Goal: Communication & Community: Answer question/provide support

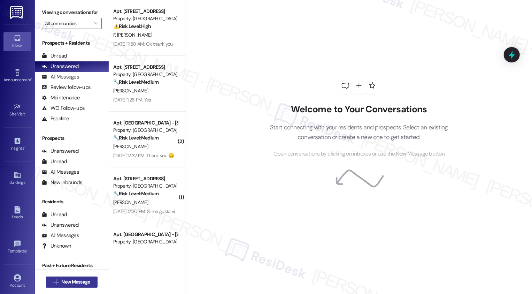
click at [61, 281] on span "New Message" at bounding box center [75, 281] width 29 height 7
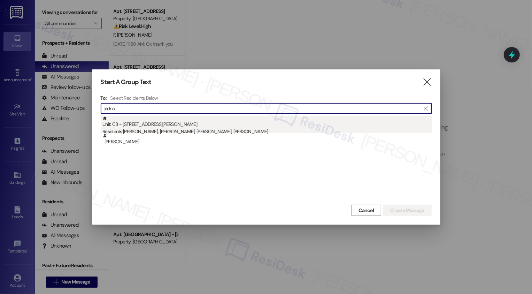
type input "aldria"
click at [219, 130] on div "Residents: [PERSON_NAME], [PERSON_NAME], [PERSON_NAME], [PERSON_NAME]" at bounding box center [266, 131] width 329 height 7
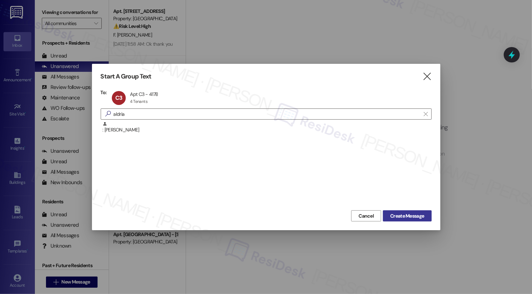
click at [407, 212] on span "Create Message" at bounding box center [407, 215] width 34 height 7
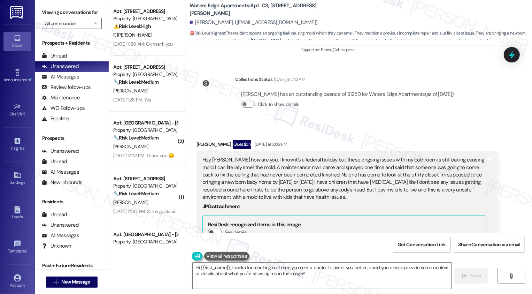
scroll to position [1769, 0]
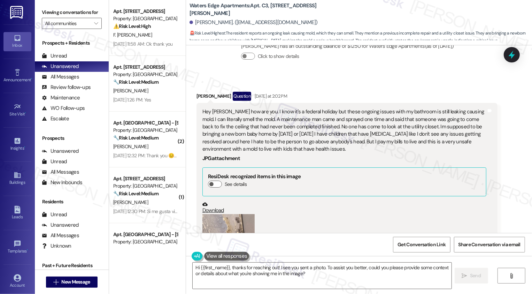
click at [209, 214] on button "Zoom image" at bounding box center [228, 249] width 52 height 70
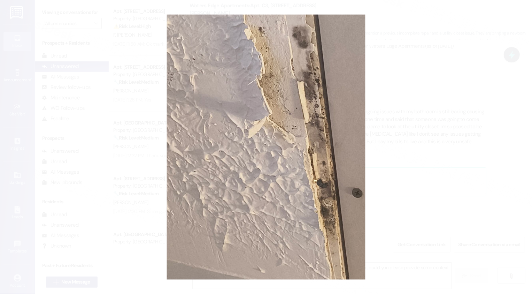
click at [386, 60] on button "Unzoom image" at bounding box center [266, 147] width 532 height 294
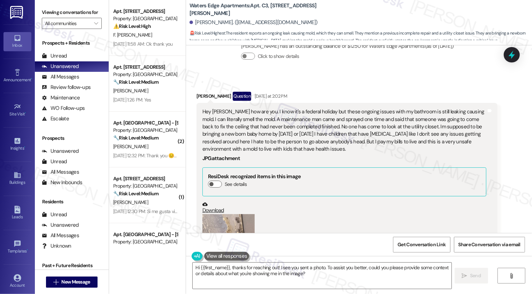
click at [206, 201] on link "Download" at bounding box center [344, 207] width 284 height 12
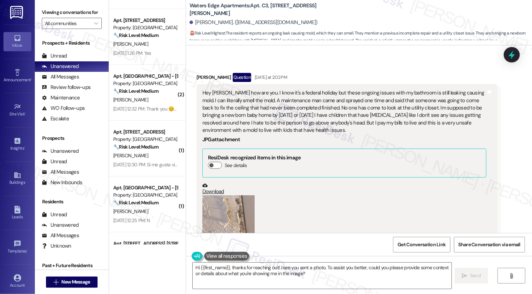
scroll to position [1787, 0]
click at [322, 183] on link "Download" at bounding box center [344, 189] width 284 height 12
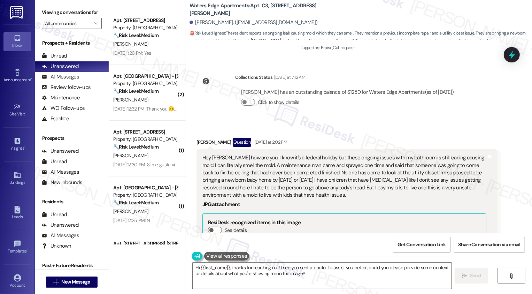
scroll to position [1738, 0]
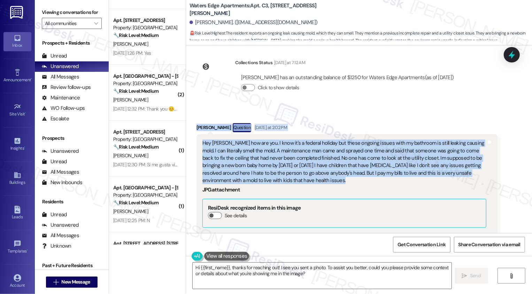
drag, startPoint x: 192, startPoint y: 103, endPoint x: 355, endPoint y: 154, distance: 171.1
click at [250, 145] on div "Hey [PERSON_NAME] how are you. I know it's a federal holiday but these ongoing …" at bounding box center [344, 161] width 284 height 45
drag, startPoint x: 198, startPoint y: 120, endPoint x: 307, endPoint y: 157, distance: 115.0
click at [307, 158] on div "Hey [PERSON_NAME] how are you. I know it's a federal holiday but these ongoing …" at bounding box center [344, 161] width 284 height 45
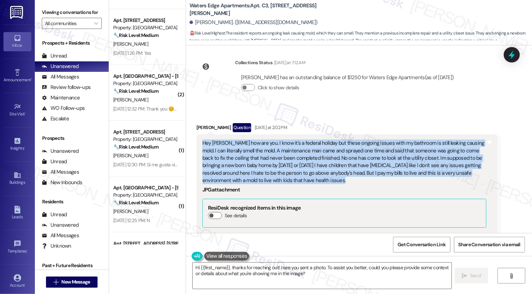
copy div "Hey [PERSON_NAME] how are you. I know it's a federal holiday but these ongoing …"
click at [307, 157] on div "Hey [PERSON_NAME] how are you. I know it's a federal holiday but these ongoing …" at bounding box center [344, 161] width 284 height 45
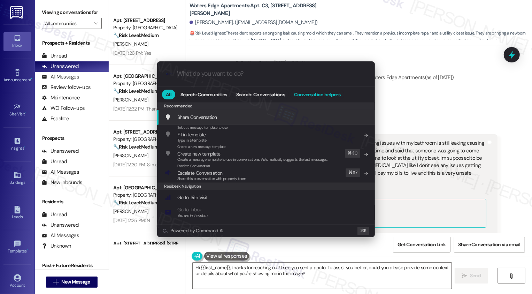
click at [311, 95] on span "Conversation helpers" at bounding box center [317, 94] width 46 height 5
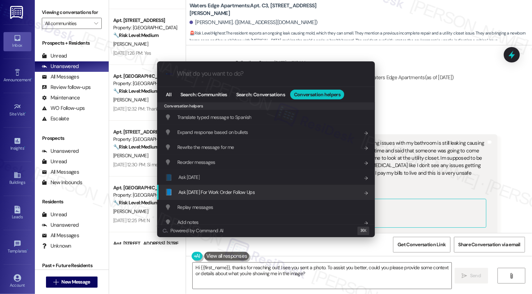
click at [222, 196] on div "📘 Ask [DATE] For Work Order Follow Ups Add shortcut" at bounding box center [266, 192] width 218 height 15
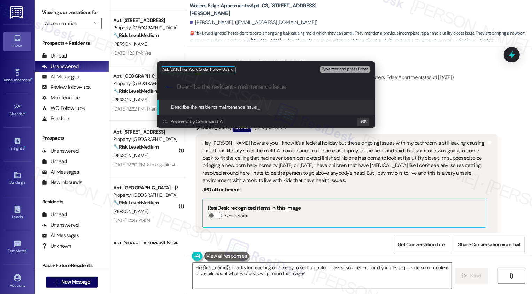
paste input "Hey [PERSON_NAME] how are you. I know it's a federal holiday but these ongoing …"
type input "Hey [PERSON_NAME] how are you. I know it's a federal holiday but these ongoing …"
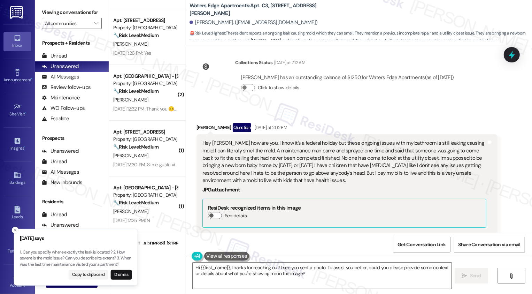
drag, startPoint x: 17, startPoint y: 252, endPoint x: 68, endPoint y: 249, distance: 51.3
click at [68, 249] on p "1. Can you specify where exactly the leak is located? 2. How severe is the mold…" at bounding box center [76, 258] width 112 height 18
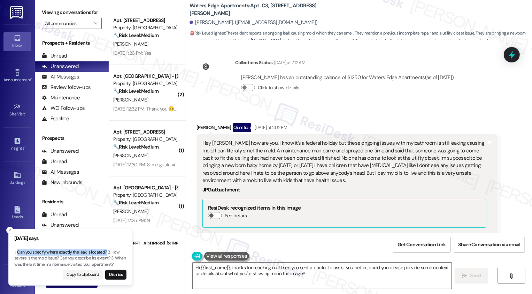
drag, startPoint x: 107, startPoint y: 251, endPoint x: 18, endPoint y: 253, distance: 89.2
click at [17, 253] on p "1. Can you specify where exactly the leak is located? 2. How severe is the mold…" at bounding box center [70, 258] width 112 height 18
copy p "Can you specify where exactly the leak is located?"
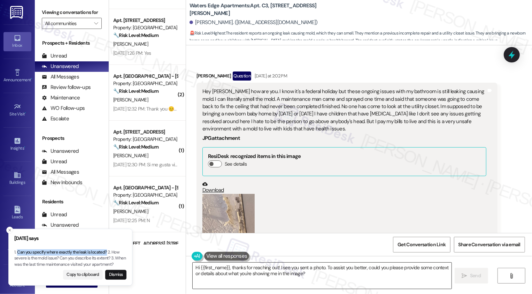
click at [240, 271] on textarea "Hi {{first_name}}, thanks for reaching out! I see you sent a photo. To assist y…" at bounding box center [322, 275] width 259 height 26
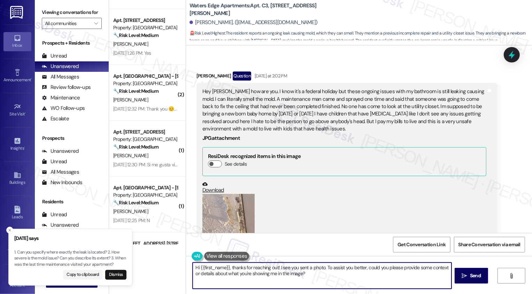
click at [244, 271] on textarea "Hi {{first_name}}, thanks for reaching out! I see you sent a photo. To assist y…" at bounding box center [322, 275] width 259 height 26
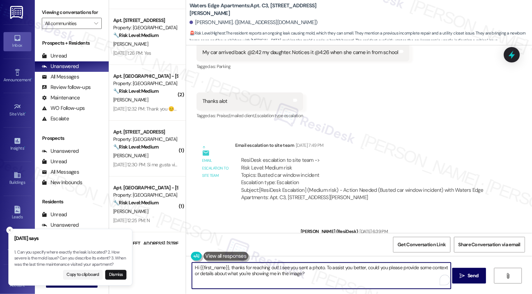
scroll to position [1618, 0]
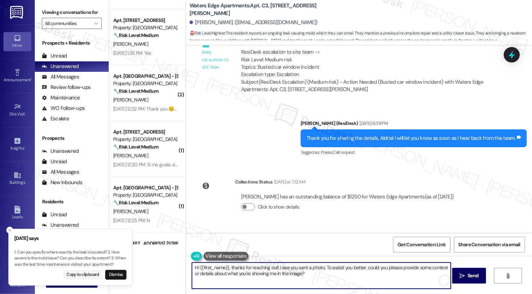
click at [233, 271] on textarea "Hi {{first_name}}, thanks for reaching out! I see you sent a photo. To assist y…" at bounding box center [321, 275] width 259 height 26
drag, startPoint x: 241, startPoint y: 266, endPoint x: 325, endPoint y: 281, distance: 85.6
click at [325, 281] on textarea "Hi {{first_name}}, thanks for reaching out! I see you sent a photo. To assist y…" at bounding box center [321, 275] width 259 height 26
paste textarea "Can you specify where exactly the leak is located?"
click at [396, 267] on textarea "Hi {{first_name}}, thank you so much for reaching out! I am so sorry to hear ab…" at bounding box center [321, 275] width 259 height 26
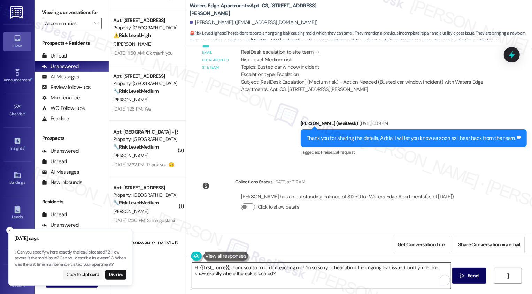
click at [378, 277] on textarea "Hi {{first_name}}, thank you so much for reaching out! I’m so sorry to hear abo…" at bounding box center [321, 275] width 259 height 26
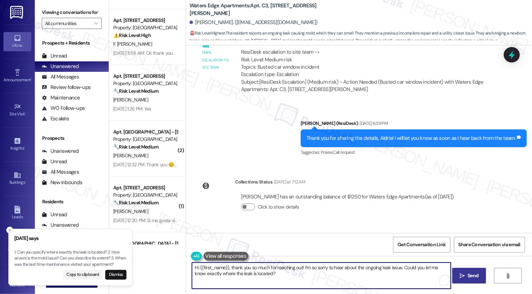
type textarea "Hi {{first_name}}, thank you so much for reaching out! I’m so sorry to hear abo…"
click at [464, 279] on span " Send" at bounding box center [469, 275] width 22 height 7
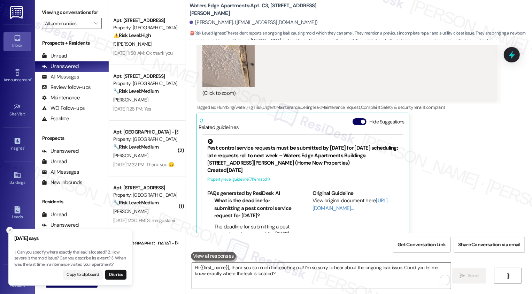
scroll to position [1965, 0]
click at [9, 229] on icon "Close toast" at bounding box center [10, 230] width 4 height 4
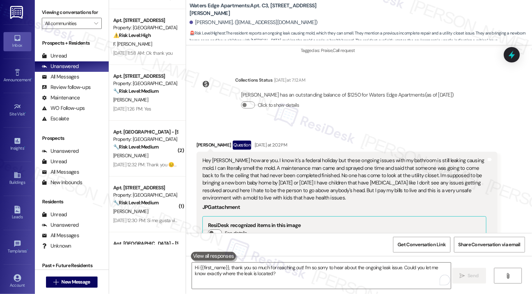
scroll to position [1666, 0]
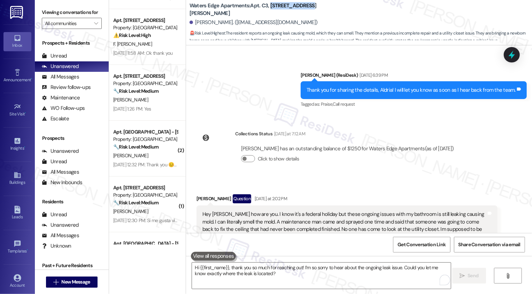
drag, startPoint x: 265, startPoint y: 9, endPoint x: 299, endPoint y: 9, distance: 34.1
click at [299, 9] on b "Waters Edge Apartments: Apt. C3, [STREET_ADDRESS][PERSON_NAME]" at bounding box center [258, 9] width 139 height 15
drag, startPoint x: 265, startPoint y: 9, endPoint x: 350, endPoint y: 9, distance: 85.7
click at [350, 9] on div "Waters Edge Apartments: Apt. C3, [STREET_ADDRESS][PERSON_NAME][PERSON_NAME]. ([…" at bounding box center [360, 21] width 342 height 38
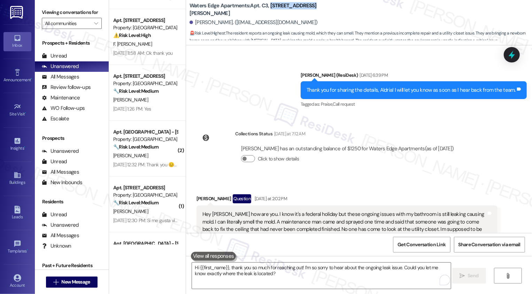
copy b "[STREET_ADDRESS][PERSON_NAME]"
click at [208, 131] on div "Collections Status [DATE] at 7:12 AM [PERSON_NAME] has an outstanding balance o…" at bounding box center [328, 152] width 274 height 54
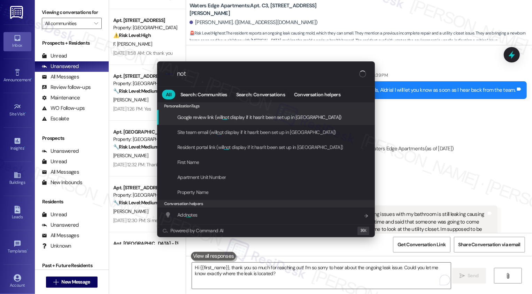
type input "note"
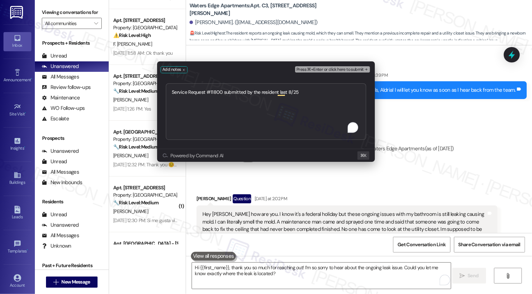
type textarea "Service Request #11800 submitted by the resident last 8/25"
click at [285, 113] on textarea "Service Request #11800 submitted by the resident last 8/25" at bounding box center [266, 111] width 200 height 57
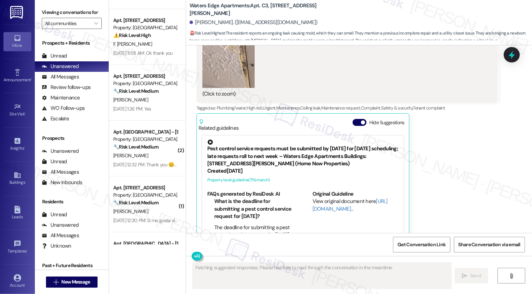
scroll to position [2098, 0]
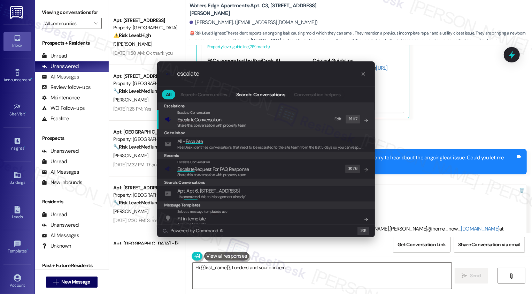
type input "escalate"
click at [213, 118] on span "Escalate Conversation" at bounding box center [199, 119] width 44 height 6
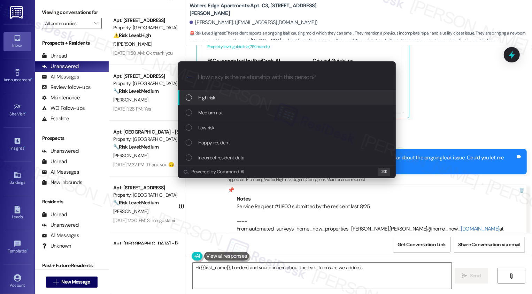
click at [215, 100] on span "High risk" at bounding box center [206, 98] width 17 height 8
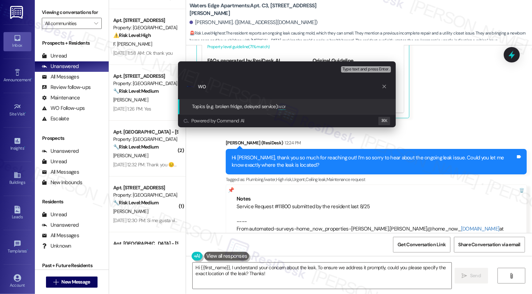
type input "w"
paste input "Service Request #11800"
type input "Work Order Follow-up: Service Request #11800 (possible moisture issues and leak)"
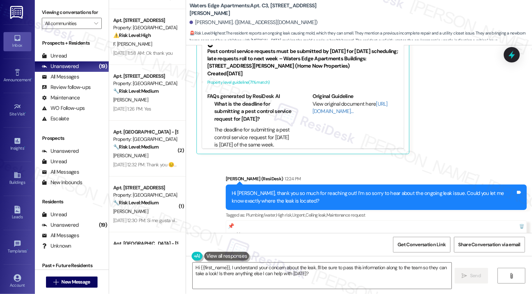
scroll to position [2191, 0]
